Goal: Transaction & Acquisition: Download file/media

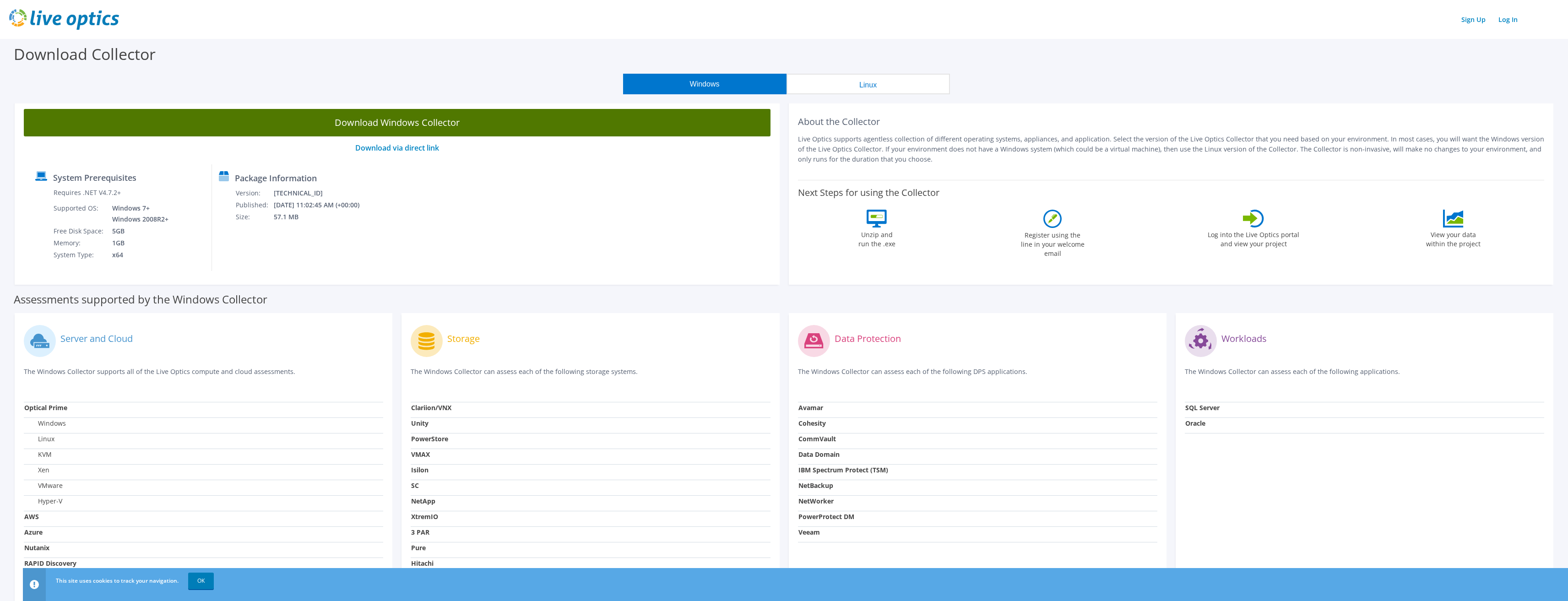
click at [495, 125] on link "Download Windows Collector" at bounding box center [397, 123] width 747 height 28
click at [462, 121] on link "Download Windows Collector" at bounding box center [397, 123] width 747 height 28
